Goal: Task Accomplishment & Management: Use online tool/utility

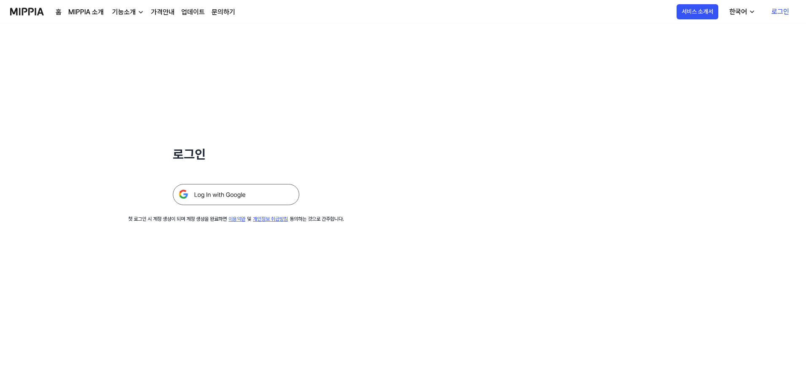
click at [791, 13] on link "로그인" at bounding box center [780, 12] width 31 height 24
click at [266, 193] on img at bounding box center [236, 194] width 126 height 21
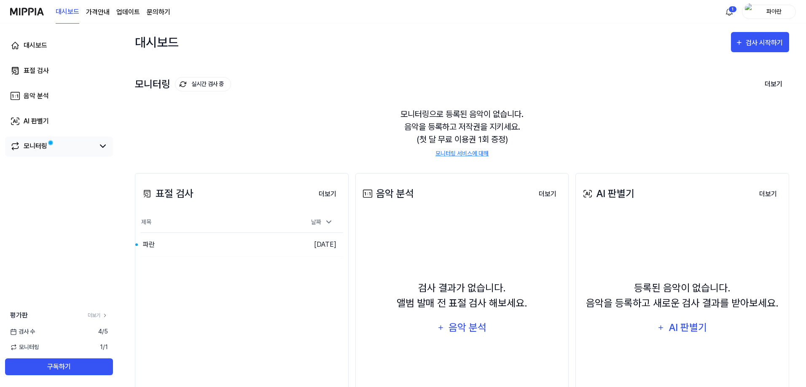
click at [73, 152] on div "모니터링" at bounding box center [59, 147] width 108 height 20
click at [105, 148] on icon at bounding box center [103, 146] width 10 height 10
click at [53, 146] on link "모니터링" at bounding box center [52, 146] width 84 height 10
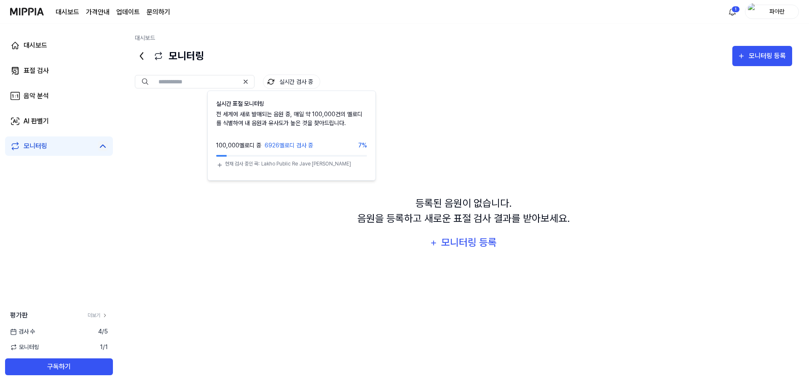
click at [269, 80] on img at bounding box center [271, 81] width 7 height 7
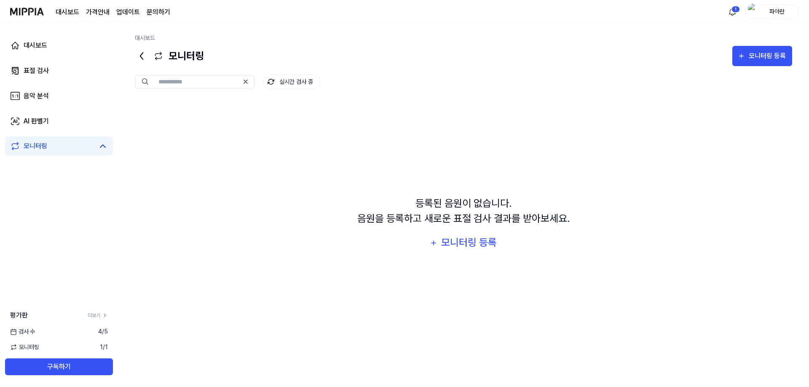
click at [373, 67] on div "실시간 검사 중" at bounding box center [464, 74] width 658 height 17
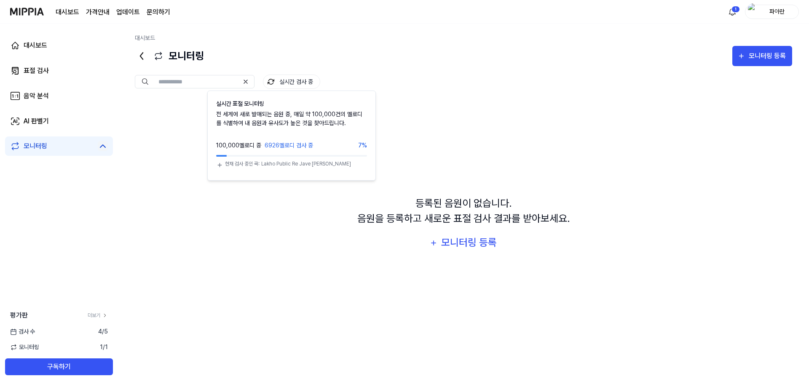
click at [401, 51] on div "모니터링 모니터링 등록" at bounding box center [464, 56] width 658 height 20
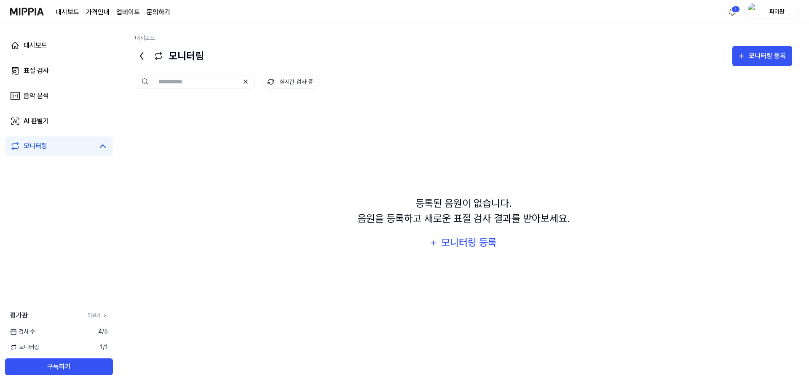
click at [101, 352] on span "1 / 1" at bounding box center [104, 347] width 8 height 9
click at [102, 316] on icon at bounding box center [105, 316] width 6 height 6
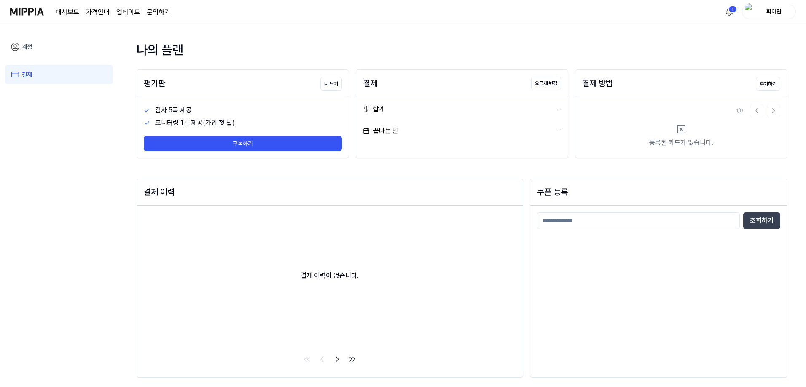
click at [20, 14] on img at bounding box center [27, 11] width 34 height 23
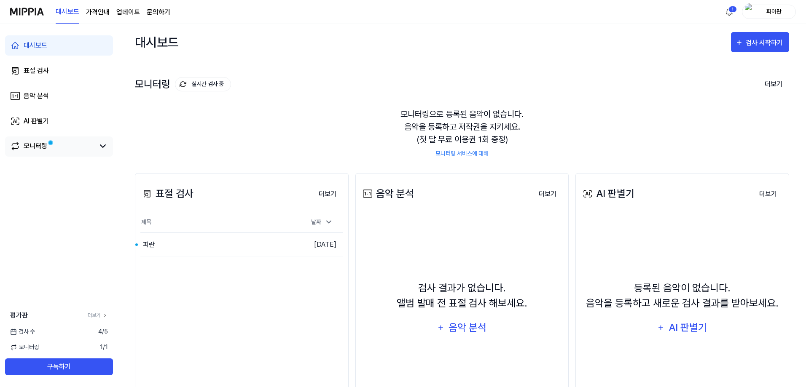
click at [37, 146] on div "모니터링" at bounding box center [36, 146] width 24 height 10
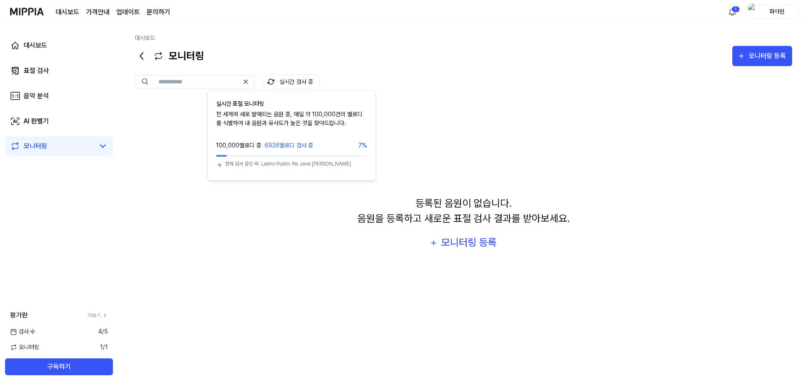
click at [299, 83] on button "실시간 검사 중" at bounding box center [291, 82] width 57 height 14
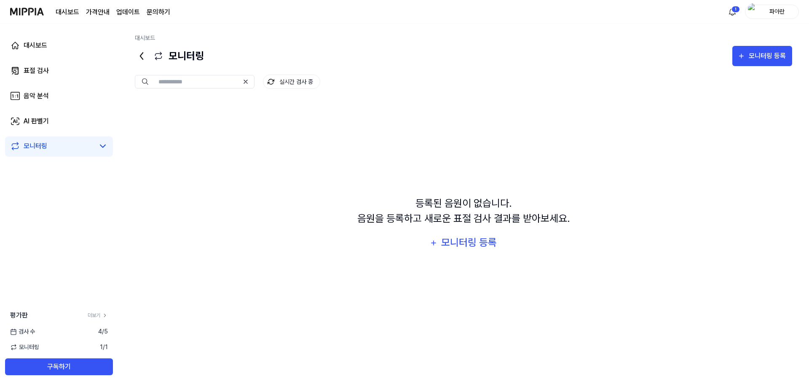
click at [299, 83] on button "실시간 검사 중" at bounding box center [291, 82] width 57 height 14
click at [75, 145] on link "모니터링" at bounding box center [52, 146] width 84 height 10
click at [105, 149] on icon at bounding box center [103, 146] width 10 height 10
drag, startPoint x: 104, startPoint y: 148, endPoint x: 44, endPoint y: 145, distance: 60.0
click at [104, 148] on icon at bounding box center [103, 146] width 10 height 10
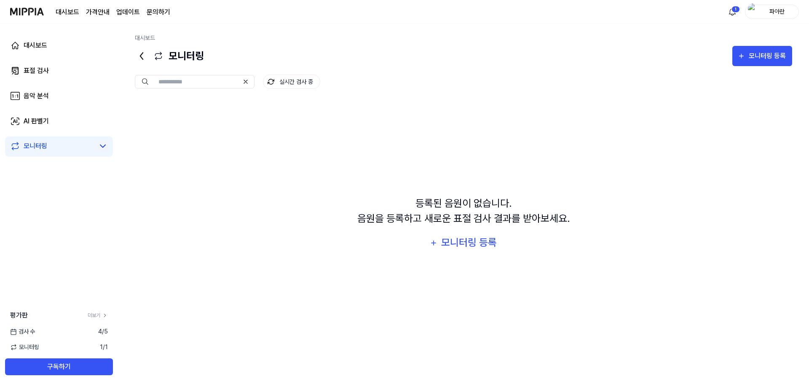
click at [44, 144] on div "모니터링" at bounding box center [36, 146] width 24 height 10
click at [43, 144] on div "모니터링" at bounding box center [36, 146] width 24 height 10
click at [55, 68] on link "표절 검사" at bounding box center [59, 71] width 108 height 20
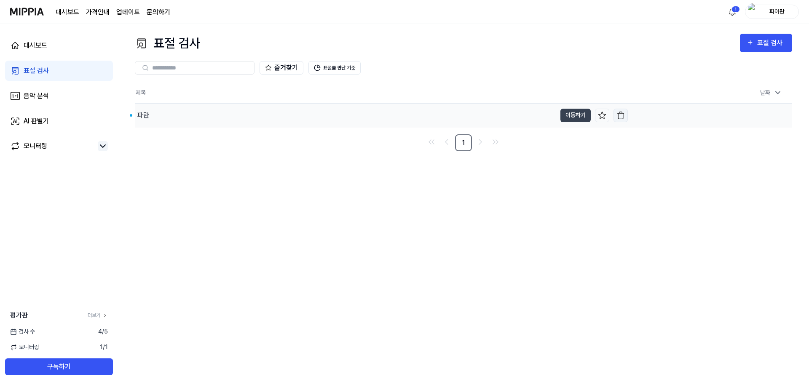
click at [619, 115] on img "button" at bounding box center [621, 115] width 8 height 8
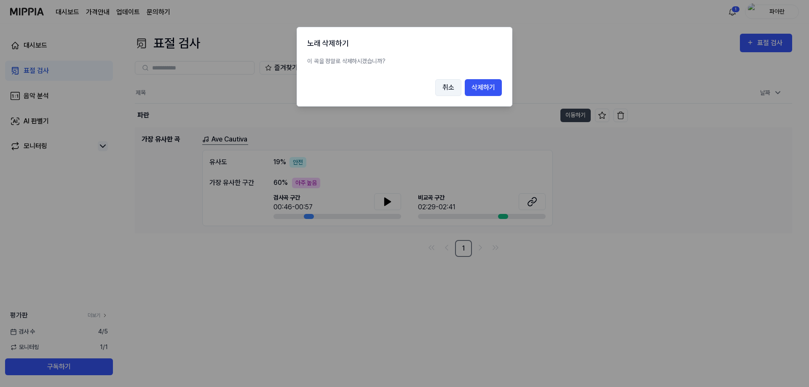
click at [445, 89] on button "취소" at bounding box center [448, 87] width 26 height 17
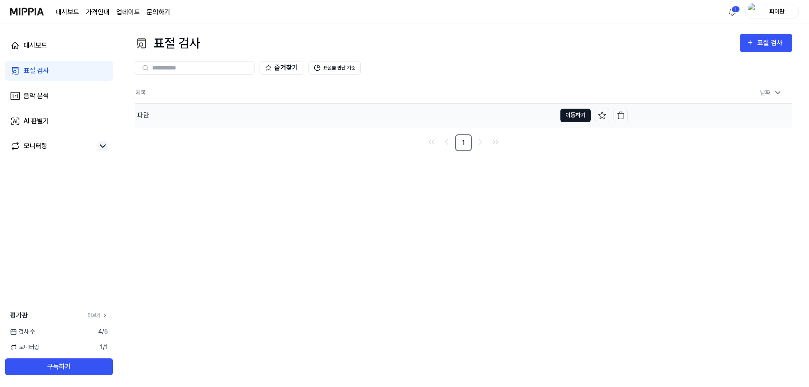
click at [578, 115] on button "이동하기" at bounding box center [576, 115] width 30 height 13
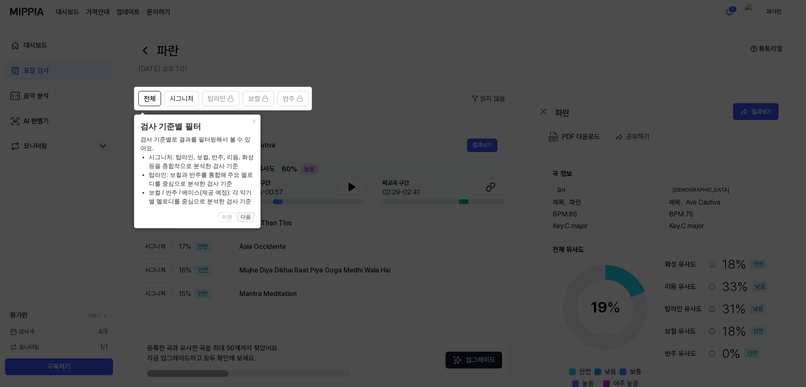
click at [249, 219] on button "다음" at bounding box center [245, 217] width 17 height 10
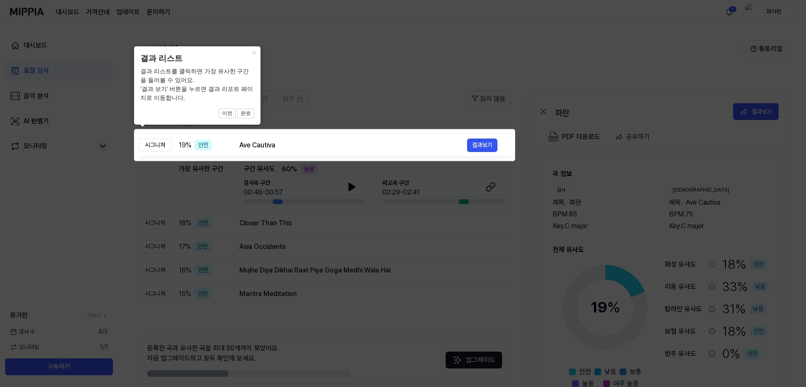
click at [387, 105] on icon at bounding box center [404, 193] width 809 height 387
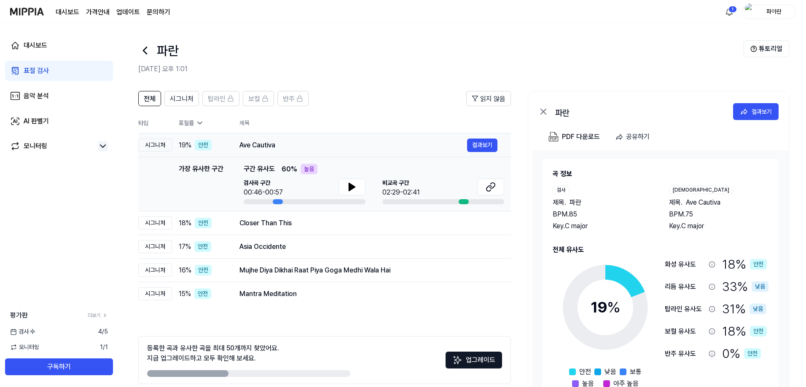
scroll to position [38, 0]
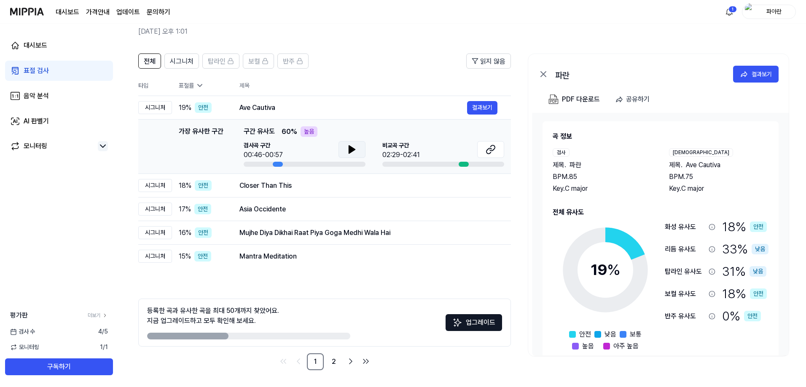
click at [349, 152] on icon at bounding box center [352, 150] width 6 height 8
click at [491, 153] on icon at bounding box center [491, 150] width 10 height 10
click at [347, 149] on icon at bounding box center [352, 150] width 10 height 10
click at [416, 291] on div "전체 시그니처 탑라인 보컬 반주 읽지 않음 전체 시그니처 탑라인 보컬 반주 타입 표절률 제목 표절률 읽지 않음 시그니처 19 % 안전 Ave …" at bounding box center [324, 212] width 373 height 317
click at [102, 190] on div "대시보드 표절 검사 음악 분석 AI 판별기 모니터링 평가판 더보기 검사 수 4 / 5 모니터링 1 / 1 구독하기" at bounding box center [59, 206] width 118 height 364
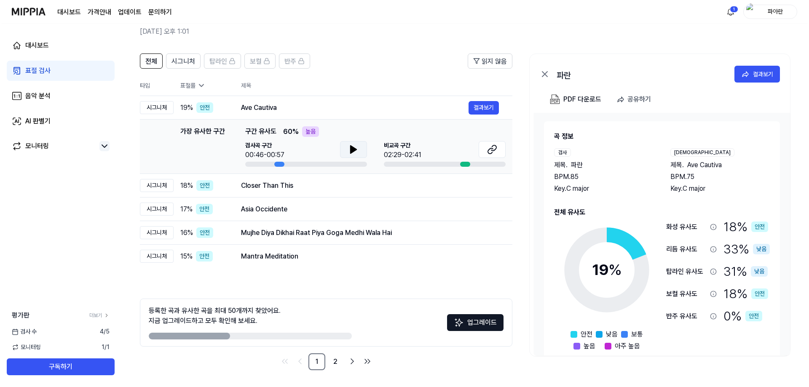
scroll to position [0, 0]
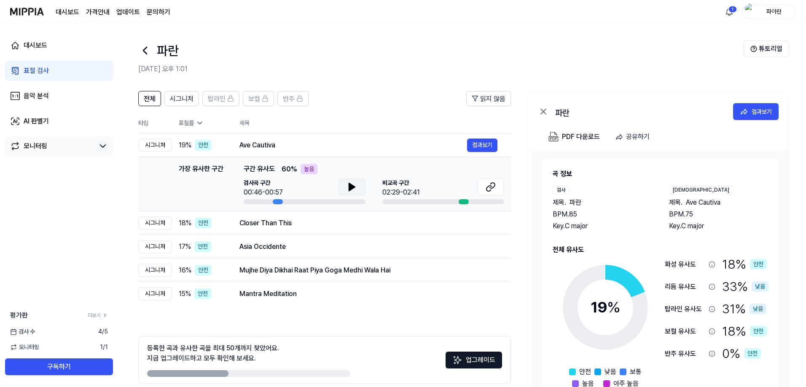
click at [35, 148] on div "모니터링" at bounding box center [36, 146] width 24 height 10
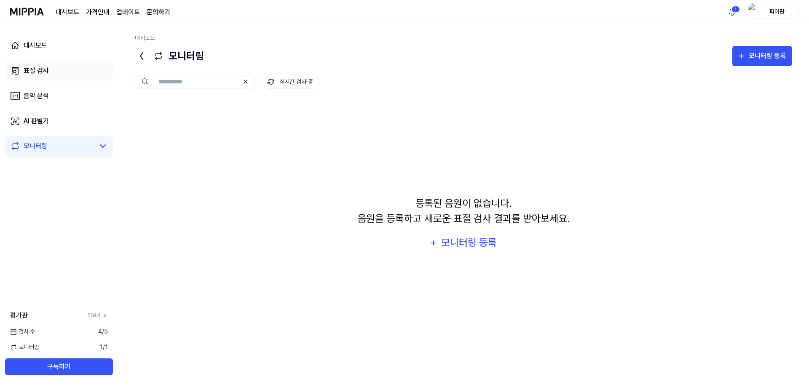
click at [50, 73] on link "표절 검사" at bounding box center [59, 71] width 108 height 20
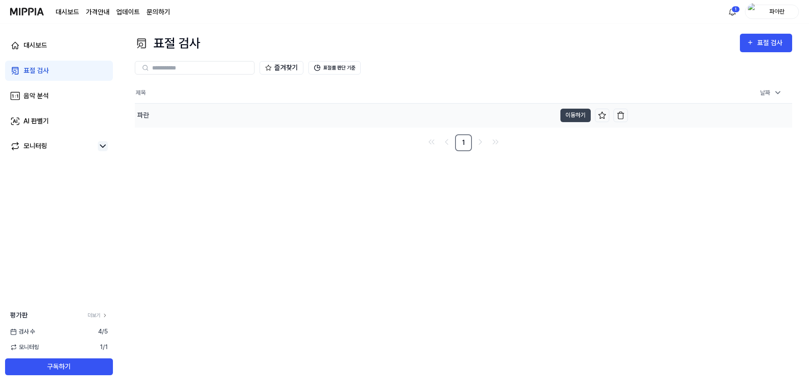
click at [199, 115] on div "파란" at bounding box center [346, 116] width 422 height 24
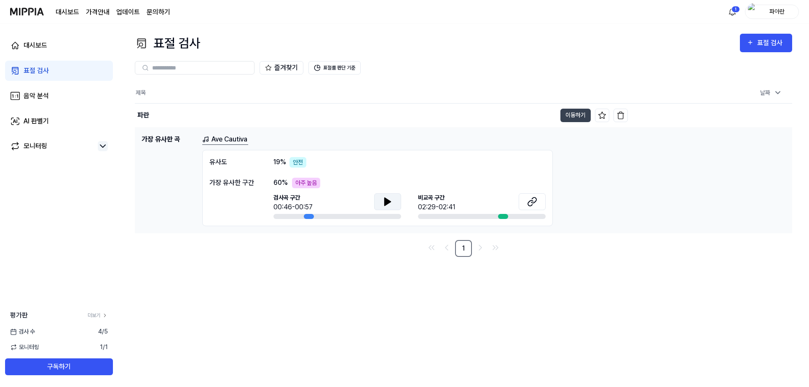
click at [379, 198] on button at bounding box center [387, 201] width 27 height 17
click at [524, 201] on button at bounding box center [532, 201] width 27 height 17
click at [384, 199] on icon at bounding box center [388, 202] width 10 height 10
click at [233, 140] on link "Ave Cautiva" at bounding box center [225, 139] width 46 height 11
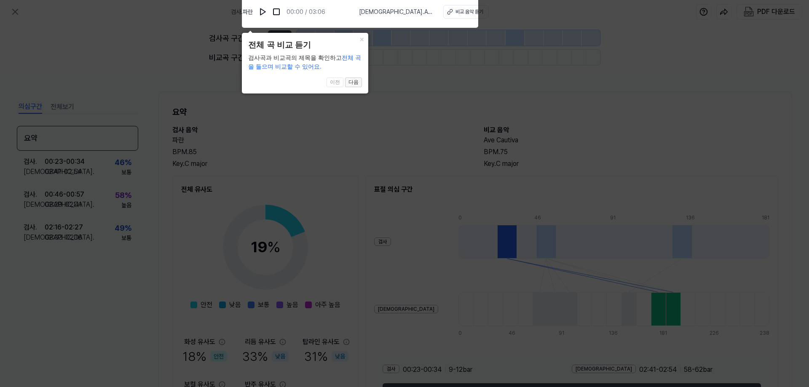
click at [354, 83] on button "다음" at bounding box center [353, 83] width 17 height 10
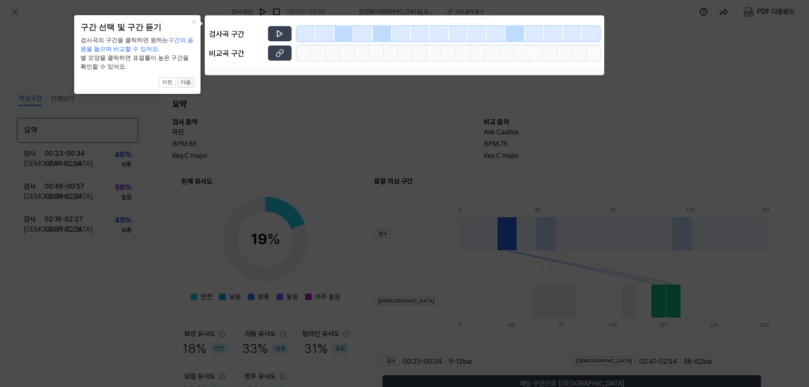
click at [186, 83] on button "다음" at bounding box center [185, 83] width 17 height 10
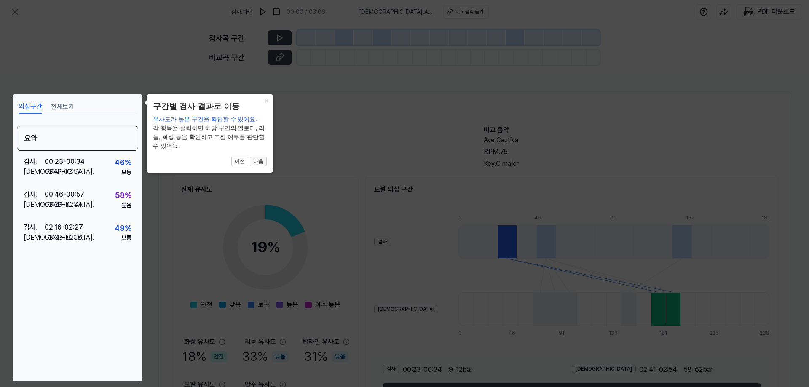
click at [260, 157] on button "다음" at bounding box center [258, 162] width 17 height 10
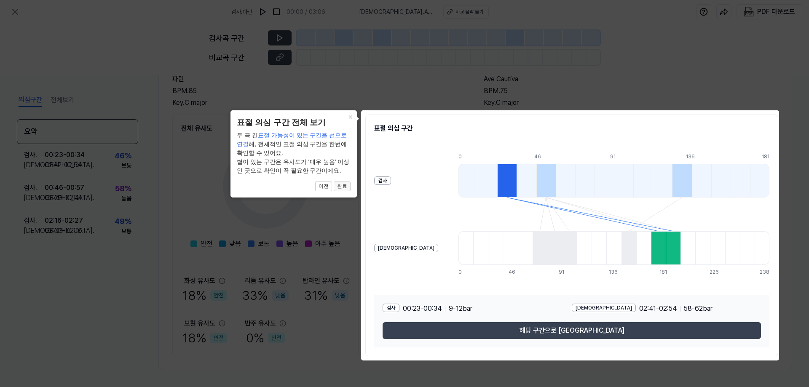
click at [347, 186] on button "완료" at bounding box center [342, 187] width 17 height 10
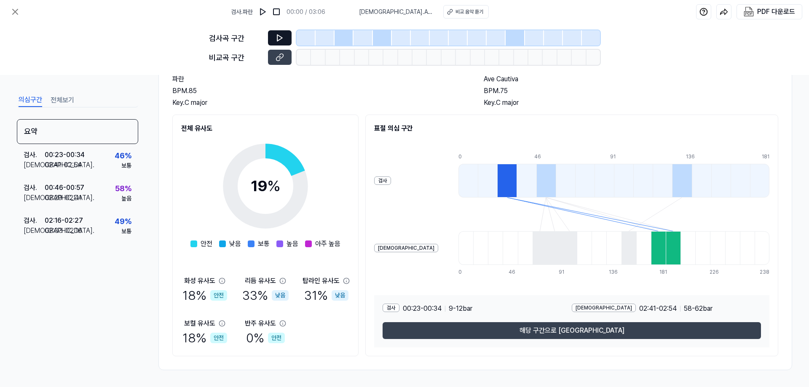
click at [276, 32] on button at bounding box center [280, 37] width 24 height 15
click at [279, 37] on icon at bounding box center [280, 38] width 8 height 8
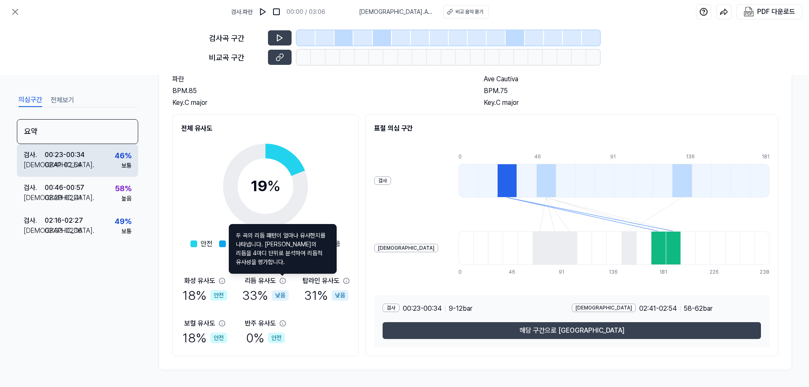
click at [120, 156] on div "46 %" at bounding box center [123, 155] width 17 height 11
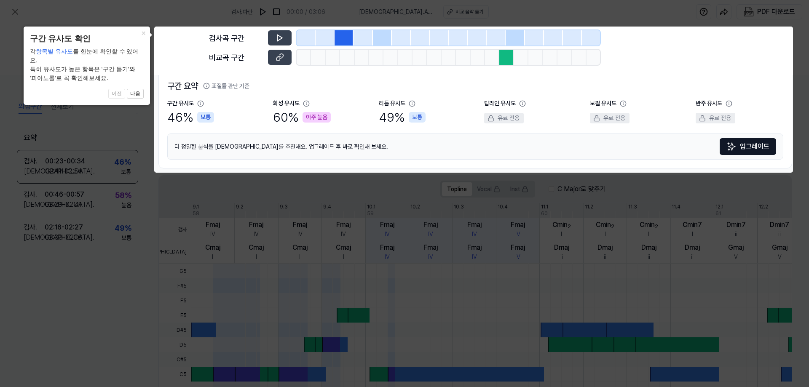
click at [281, 39] on body "검사 . 파란 00:00 / 03:06 비교 . [GEOGRAPHIC_DATA] 음악 듣기 PDF 다운로드 검사곡 구간 [GEOGRAPHIC_…" at bounding box center [404, 193] width 809 height 387
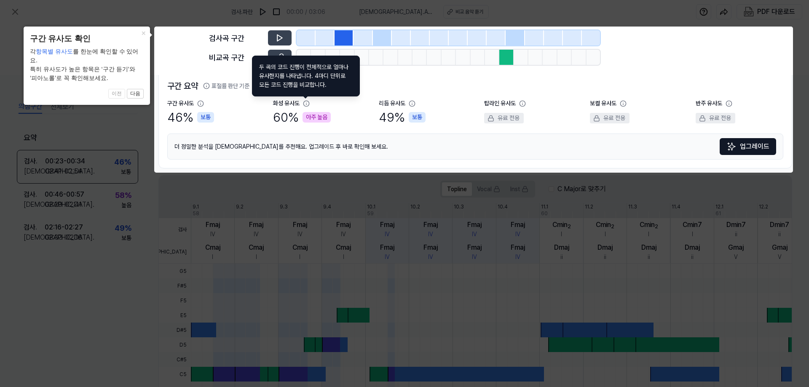
click at [111, 202] on icon at bounding box center [404, 193] width 809 height 387
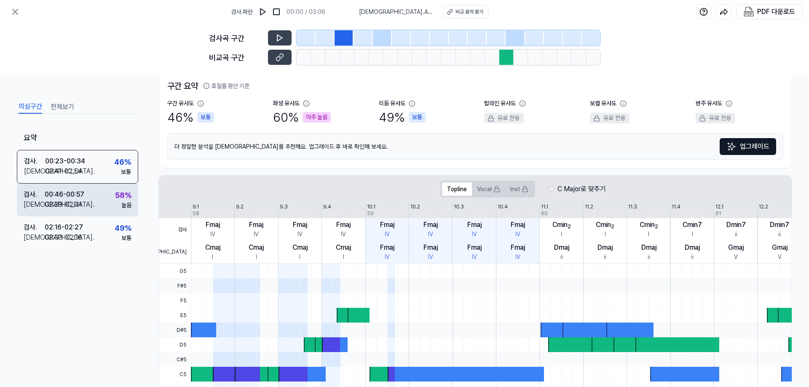
click at [127, 200] on div "58 %" at bounding box center [123, 195] width 16 height 11
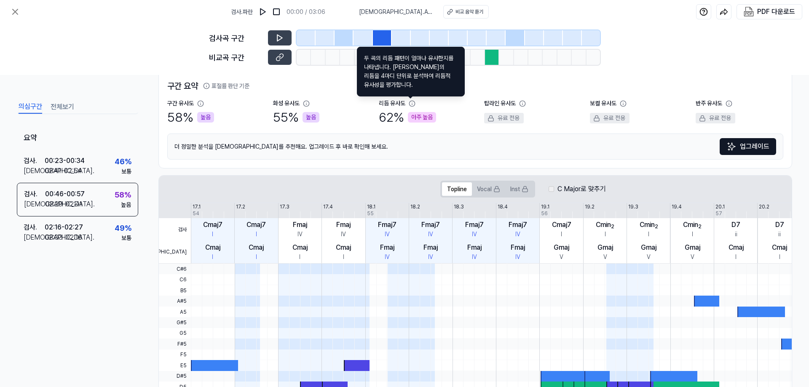
click at [411, 103] on icon at bounding box center [412, 103] width 7 height 7
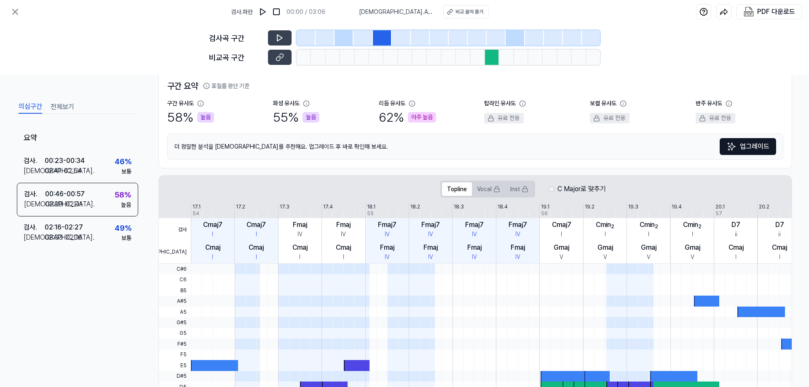
click at [293, 57] on div "비교곡 구간" at bounding box center [404, 57] width 391 height 15
click at [279, 59] on icon at bounding box center [280, 57] width 8 height 8
click at [107, 234] on div "검사 . 02:16 - 02:27 비교 . 02:03 - 02:16 49 % 보통" at bounding box center [77, 233] width 121 height 33
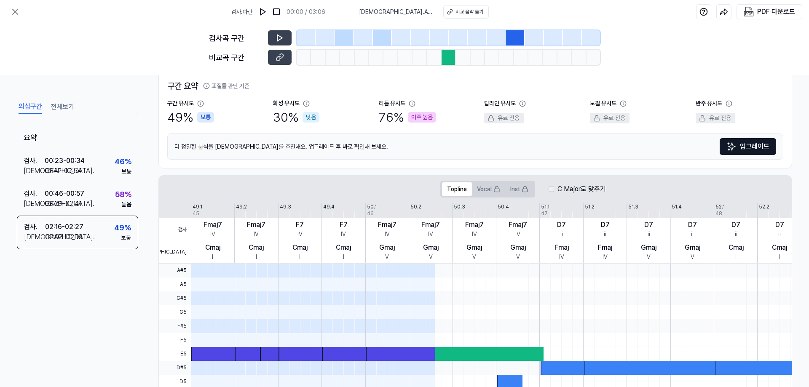
click at [409, 106] on icon at bounding box center [412, 103] width 7 height 7
click at [412, 115] on div "아주 높음" at bounding box center [422, 117] width 28 height 11
click at [379, 120] on div "76 % 아주 높음" at bounding box center [407, 117] width 57 height 19
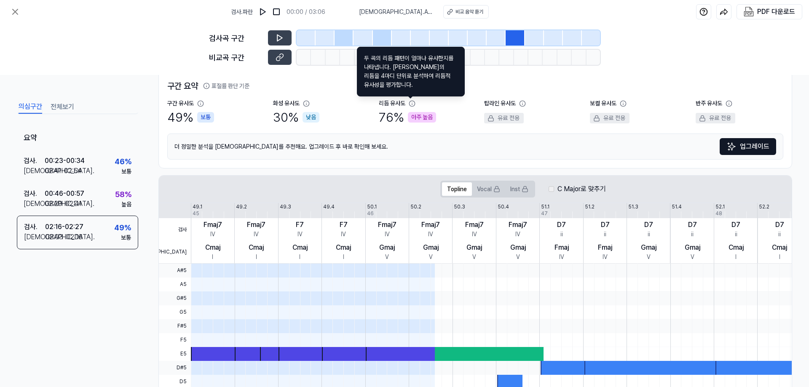
click at [409, 104] on icon at bounding box center [412, 103] width 7 height 7
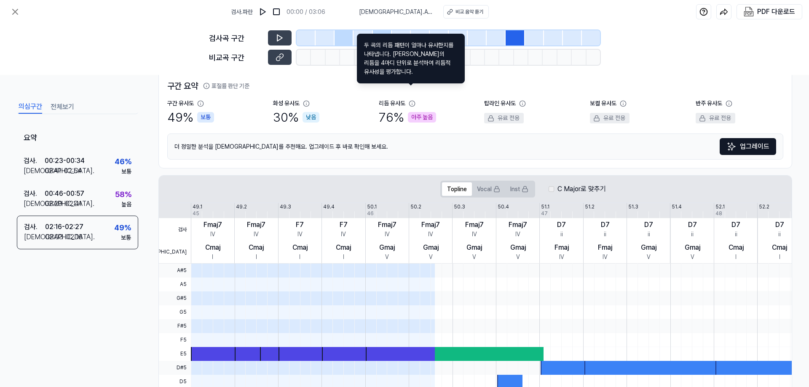
scroll to position [191, 0]
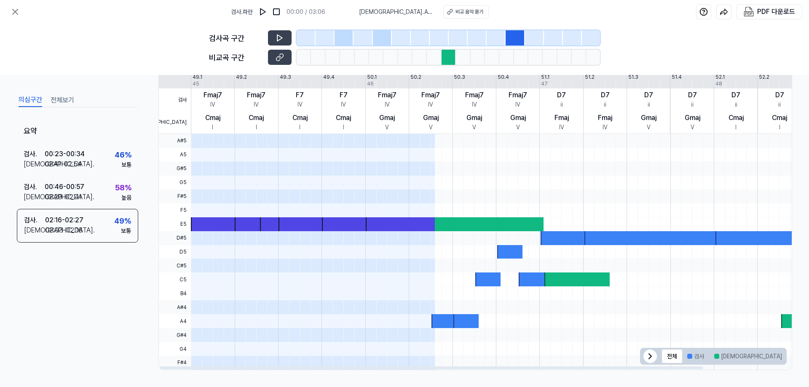
click at [787, 356] on button "겹치는 부분" at bounding box center [808, 356] width 43 height 13
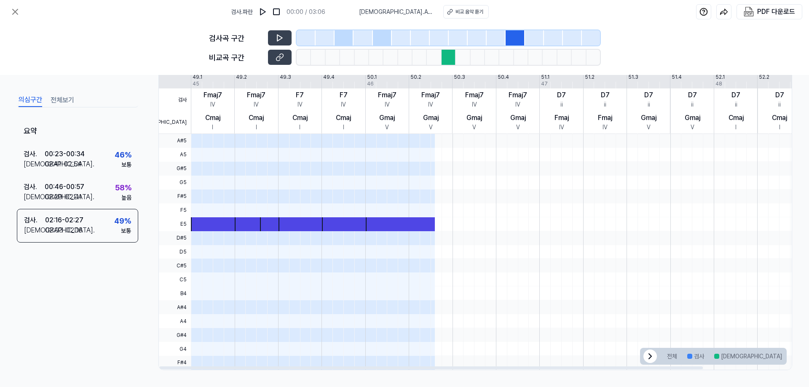
click at [216, 223] on div at bounding box center [214, 225] width 47 height 14
click at [274, 32] on button at bounding box center [280, 37] width 24 height 15
click at [274, 57] on button at bounding box center [280, 57] width 24 height 15
click at [109, 188] on div "검사 . 00:46 - 00:57 비교 . 02:29 - 02:41 58 % 높음" at bounding box center [77, 192] width 121 height 33
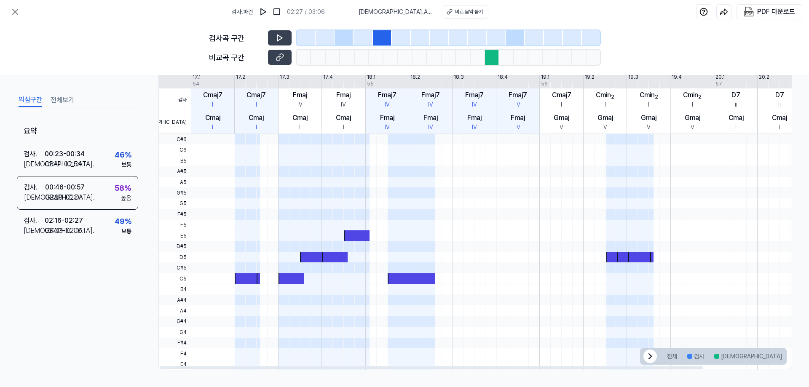
click at [787, 357] on button "겹치는 부분" at bounding box center [808, 356] width 43 height 13
click at [285, 39] on button at bounding box center [280, 37] width 24 height 15
click at [285, 54] on button at bounding box center [280, 57] width 24 height 15
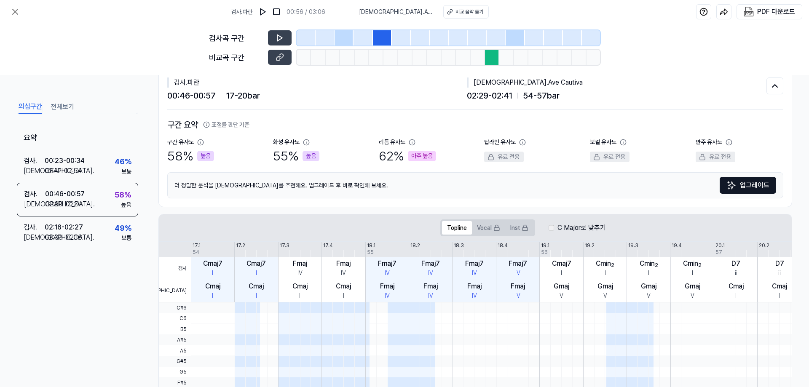
scroll to position [0, 0]
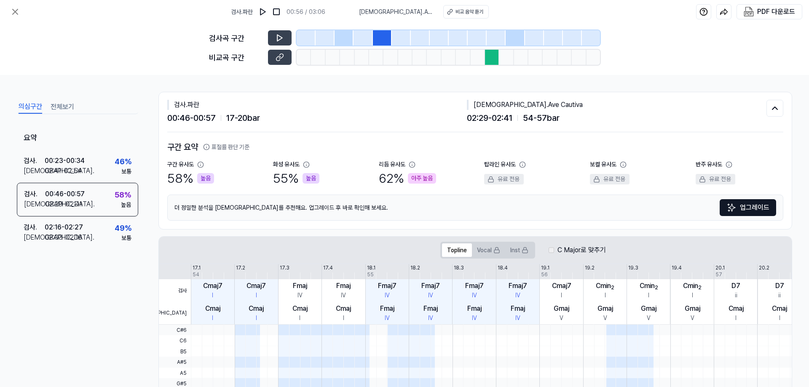
click at [67, 107] on button "전체보기" at bounding box center [63, 106] width 24 height 13
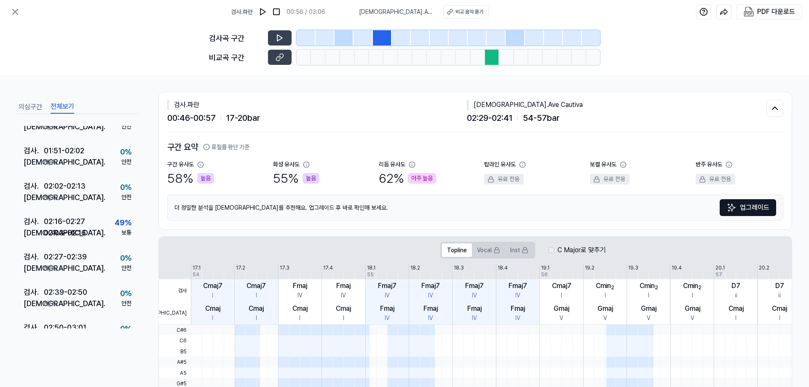
scroll to position [389, 0]
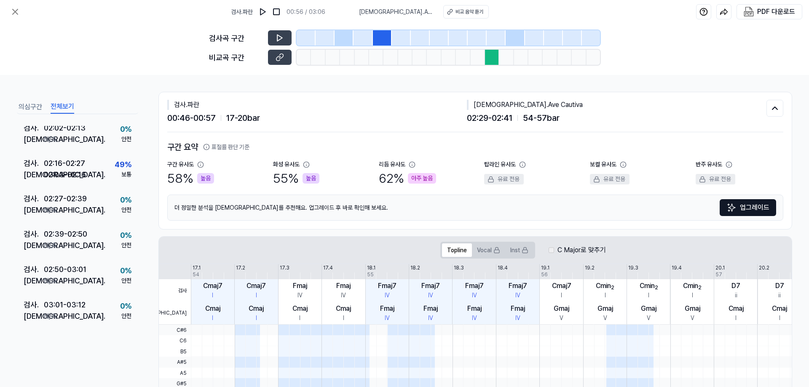
click at [144, 62] on div "검사곡 구간 비교곡 구간" at bounding box center [404, 49] width 809 height 51
click at [14, 9] on icon at bounding box center [15, 12] width 10 height 10
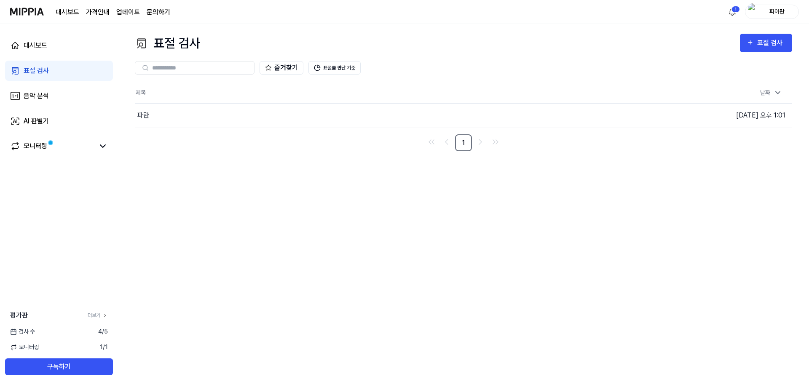
click at [322, 59] on div "즐겨찾기 표절률 판단 기준" at bounding box center [464, 68] width 658 height 30
click at [330, 67] on button "표절률 판단 기준" at bounding box center [335, 67] width 52 height 13
click at [171, 115] on div "파란" at bounding box center [346, 116] width 422 height 24
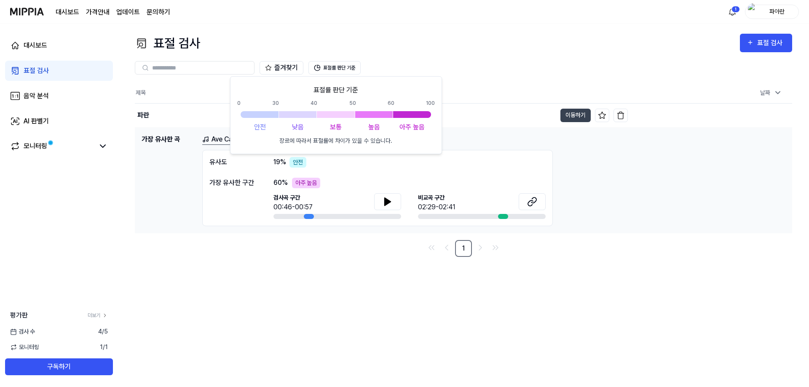
click at [314, 199] on div "검사곡 구간 00:46-00:57" at bounding box center [338, 202] width 128 height 19
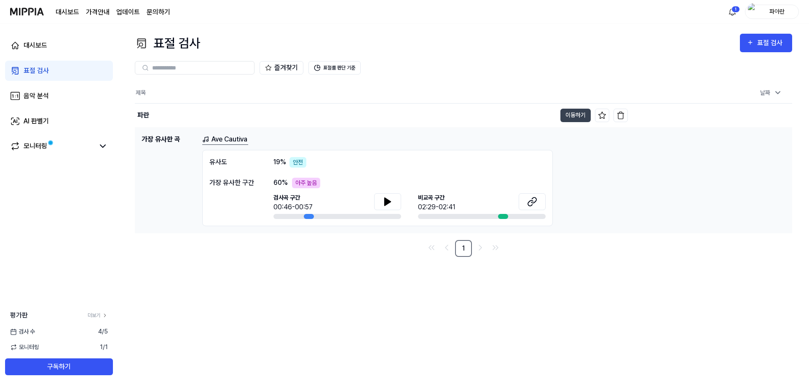
click at [239, 143] on link "Ave Cautiva" at bounding box center [225, 139] width 46 height 11
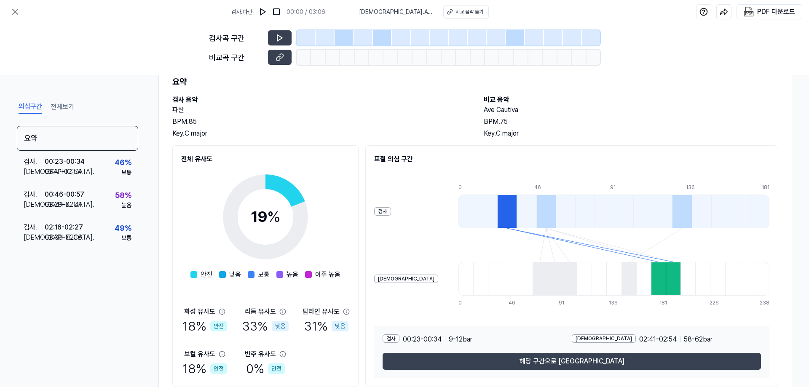
scroll to position [61, 0]
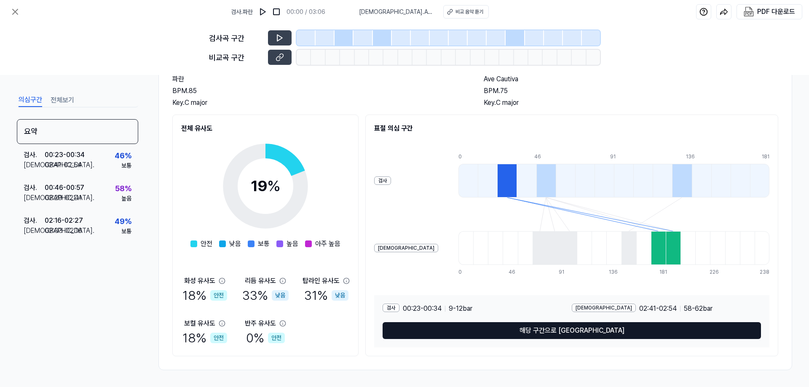
click at [604, 338] on button "해당 구간으로 [GEOGRAPHIC_DATA]" at bounding box center [572, 330] width 379 height 17
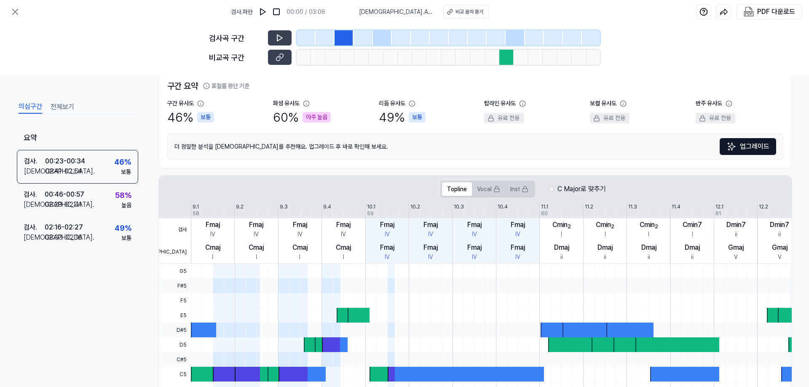
scroll to position [191, 0]
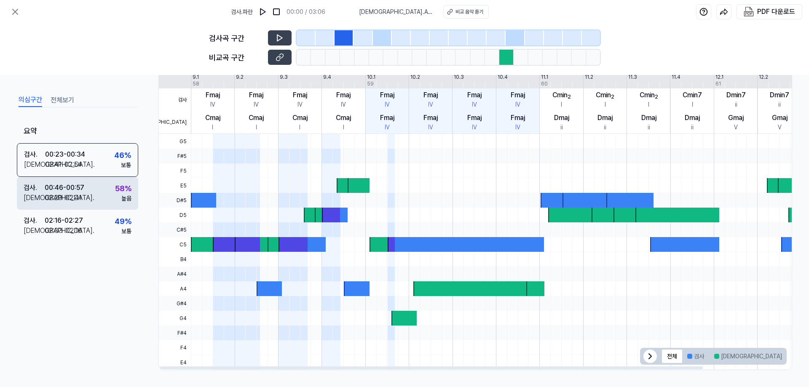
click at [121, 191] on div "58 %" at bounding box center [123, 188] width 16 height 11
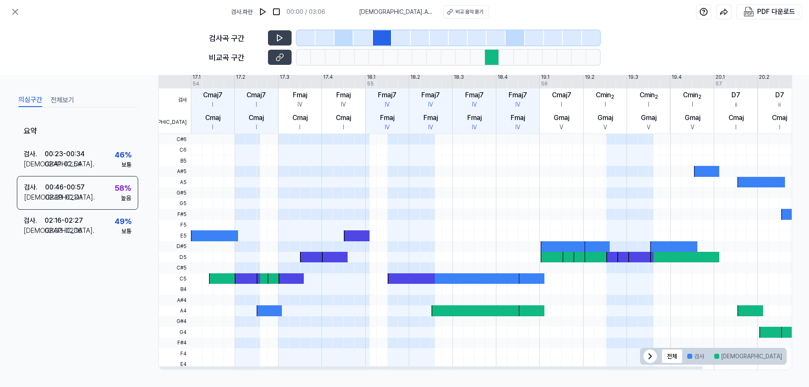
click at [649, 359] on icon at bounding box center [650, 356] width 3 height 5
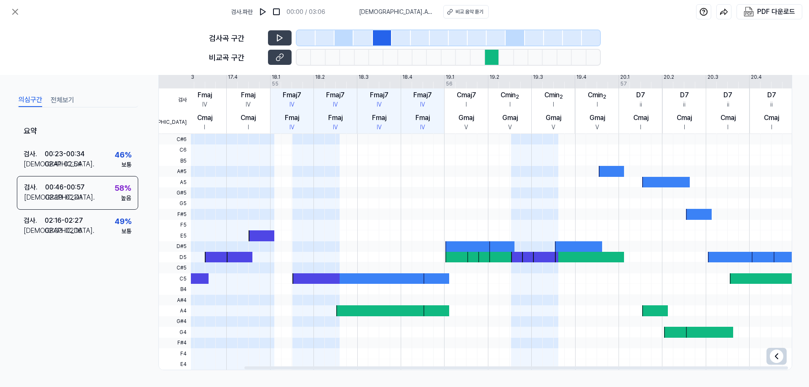
drag, startPoint x: 696, startPoint y: 328, endPoint x: 404, endPoint y: 323, distance: 292.2
click at [404, 134] on div at bounding box center [444, 134] width 696 height 0
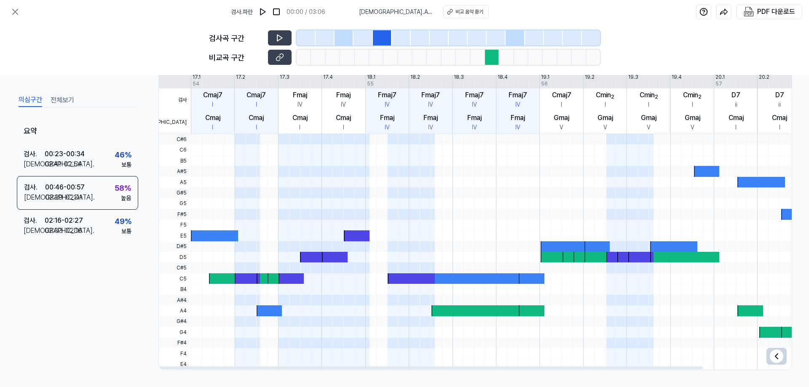
drag, startPoint x: 409, startPoint y: 323, endPoint x: 734, endPoint y: 326, distance: 325.4
click at [680, 134] on div at bounding box center [539, 134] width 696 height 0
drag, startPoint x: 778, startPoint y: 360, endPoint x: 760, endPoint y: 357, distance: 18.9
click at [778, 360] on icon at bounding box center [777, 357] width 10 height 10
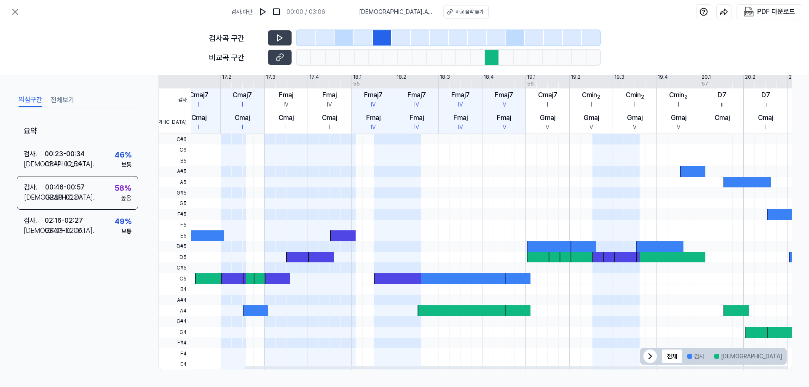
drag, startPoint x: 733, startPoint y: 308, endPoint x: 720, endPoint y: 285, distance: 26.5
click at [720, 134] on div at bounding box center [525, 134] width 696 height 0
